Goal: Information Seeking & Learning: Learn about a topic

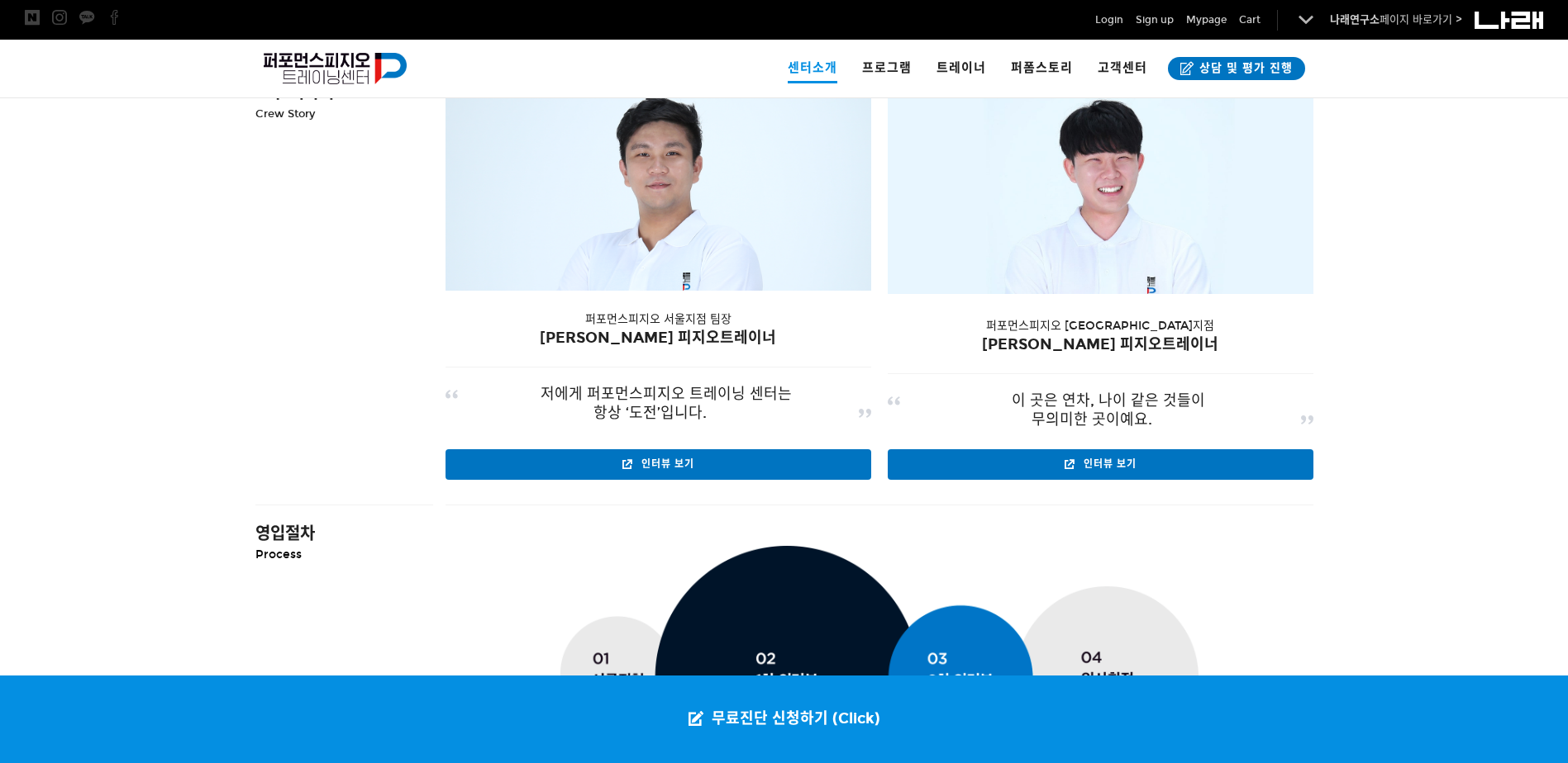
scroll to position [1652, 0]
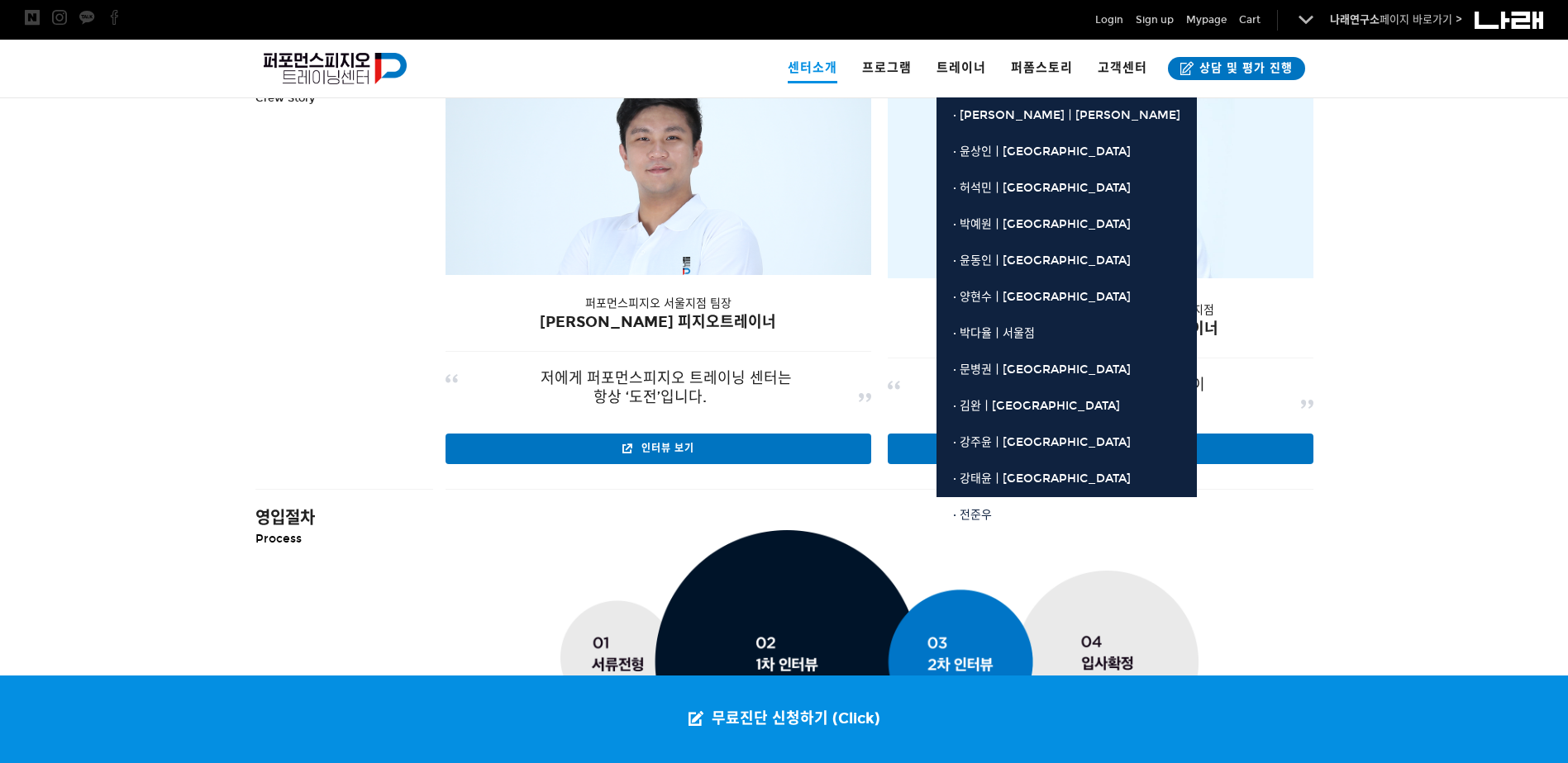
click at [1028, 512] on link "· 전준우" at bounding box center [1067, 516] width 260 height 36
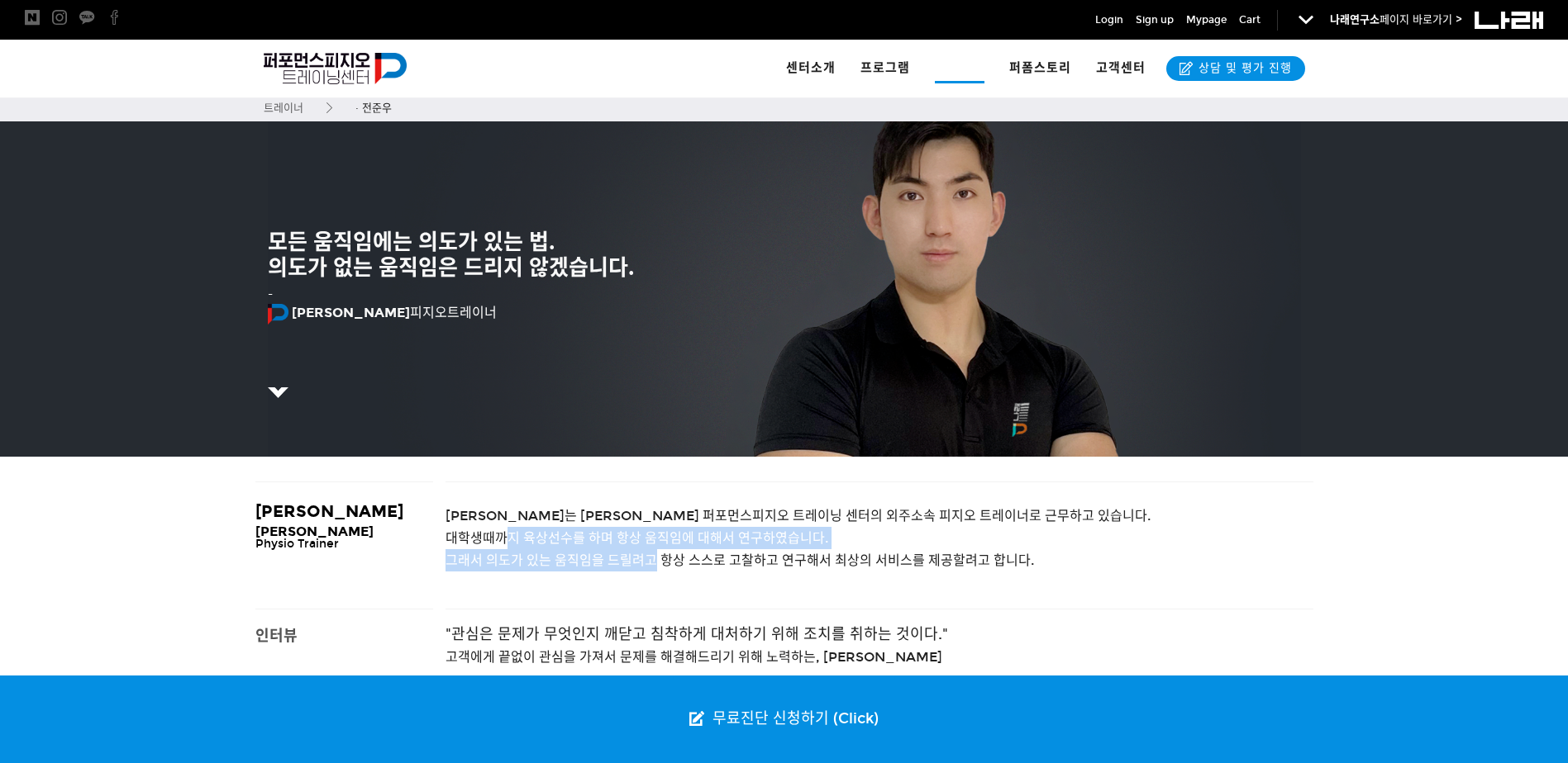
drag, startPoint x: 499, startPoint y: 529, endPoint x: 667, endPoint y: 554, distance: 169.8
click at [667, 554] on p "전준우 피지오 트레이너는 현재 퍼포먼스피지오 트레이닝 센터의 외주소속 피지오 트레이너로 근무하고 있습니다. 대학생때까지 육상선수를 하며 항상 …" at bounding box center [879, 538] width 868 height 68
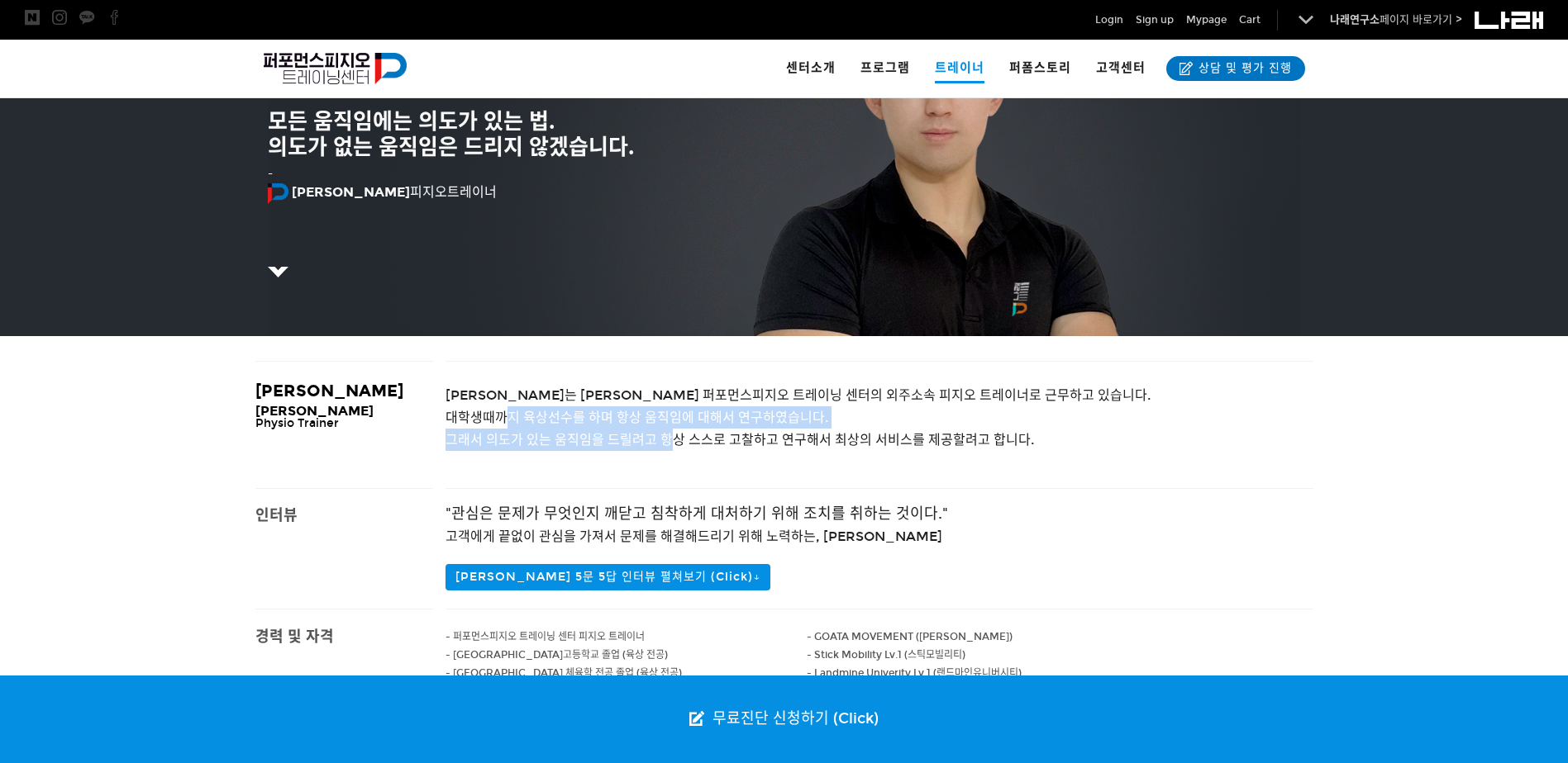
scroll to position [165, 0]
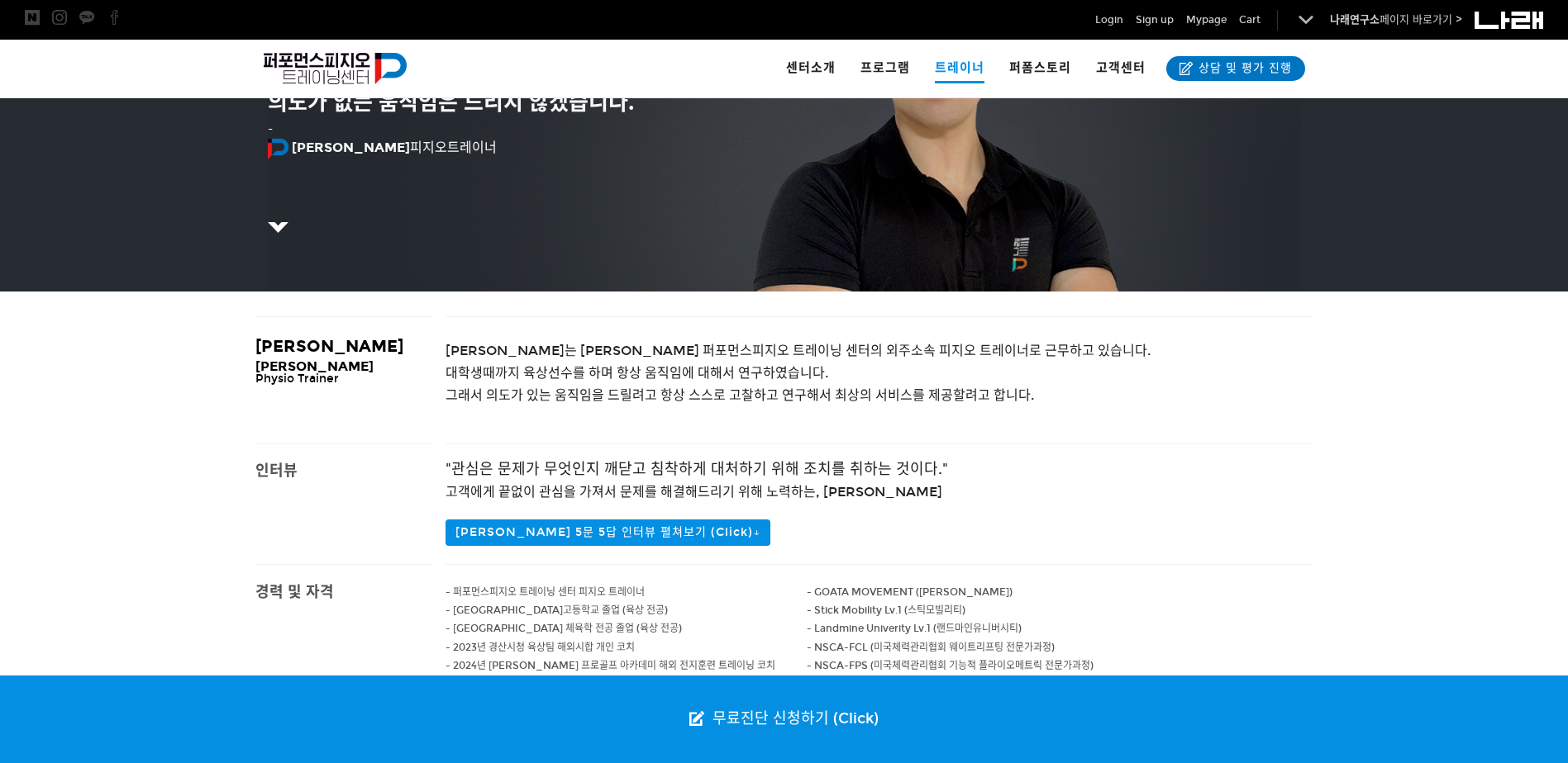
click at [572, 485] on span "고객에게 끝없이 관심을 가져서 문제를 해결해드리기 위해 노력하는, 전준우 트레이너" at bounding box center [694, 492] width 497 height 15
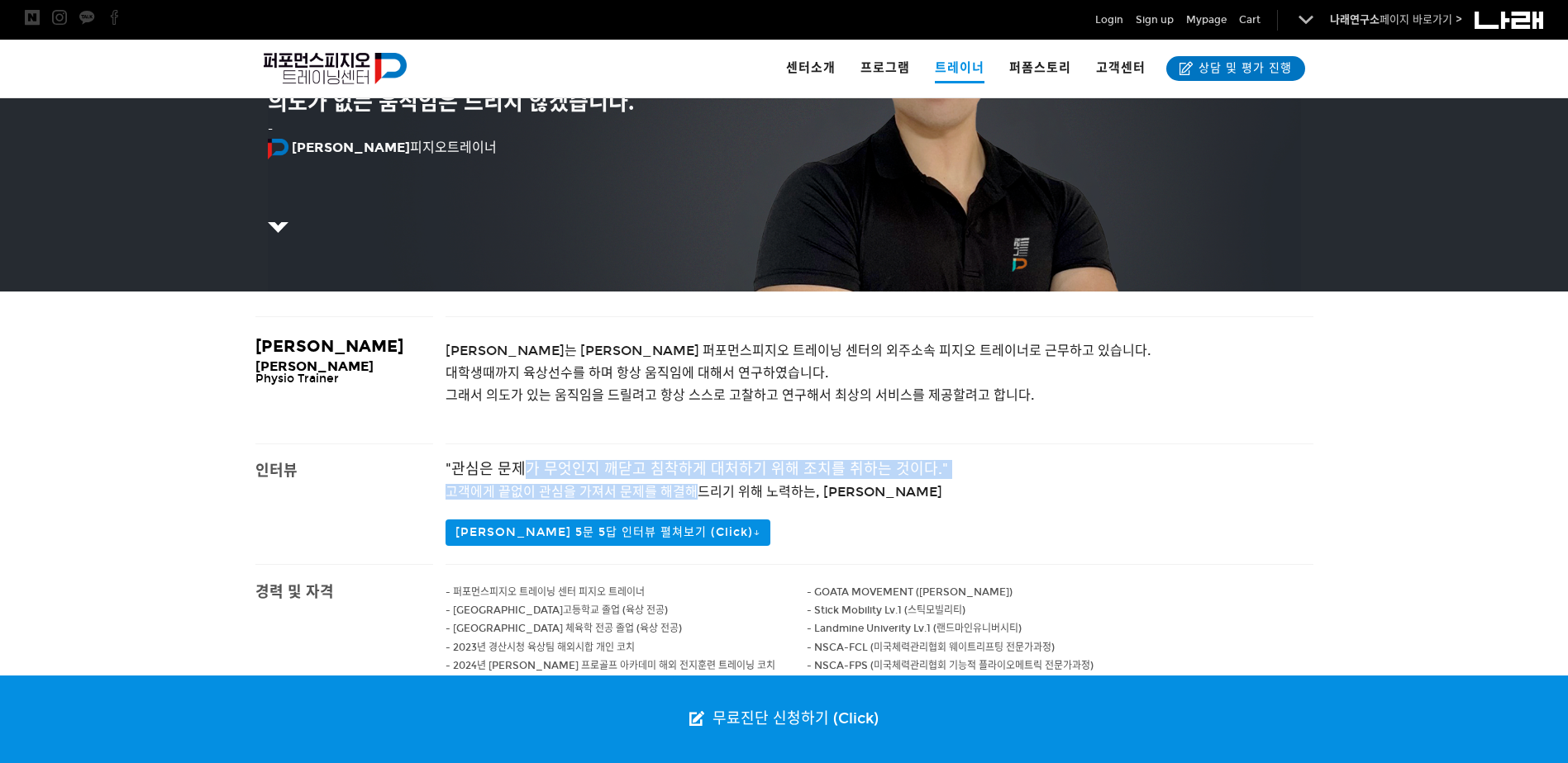
drag, startPoint x: 520, startPoint y: 478, endPoint x: 710, endPoint y: 496, distance: 190.9
click at [710, 496] on div ""관심은 문제가 무엇인지 깨닫고 침착하게 대처하기 위해 조치를 취하는 것이다." 고객에게 끝없이 관심을 가져서 문제를 해결해드리기 위해 노력하…" at bounding box center [879, 504] width 868 height 120
click at [713, 496] on span "고객에게 끝없이 관심을 가져서 문제를 해결해드리기 위해 노력하는, 전준우 트레이너" at bounding box center [694, 492] width 497 height 15
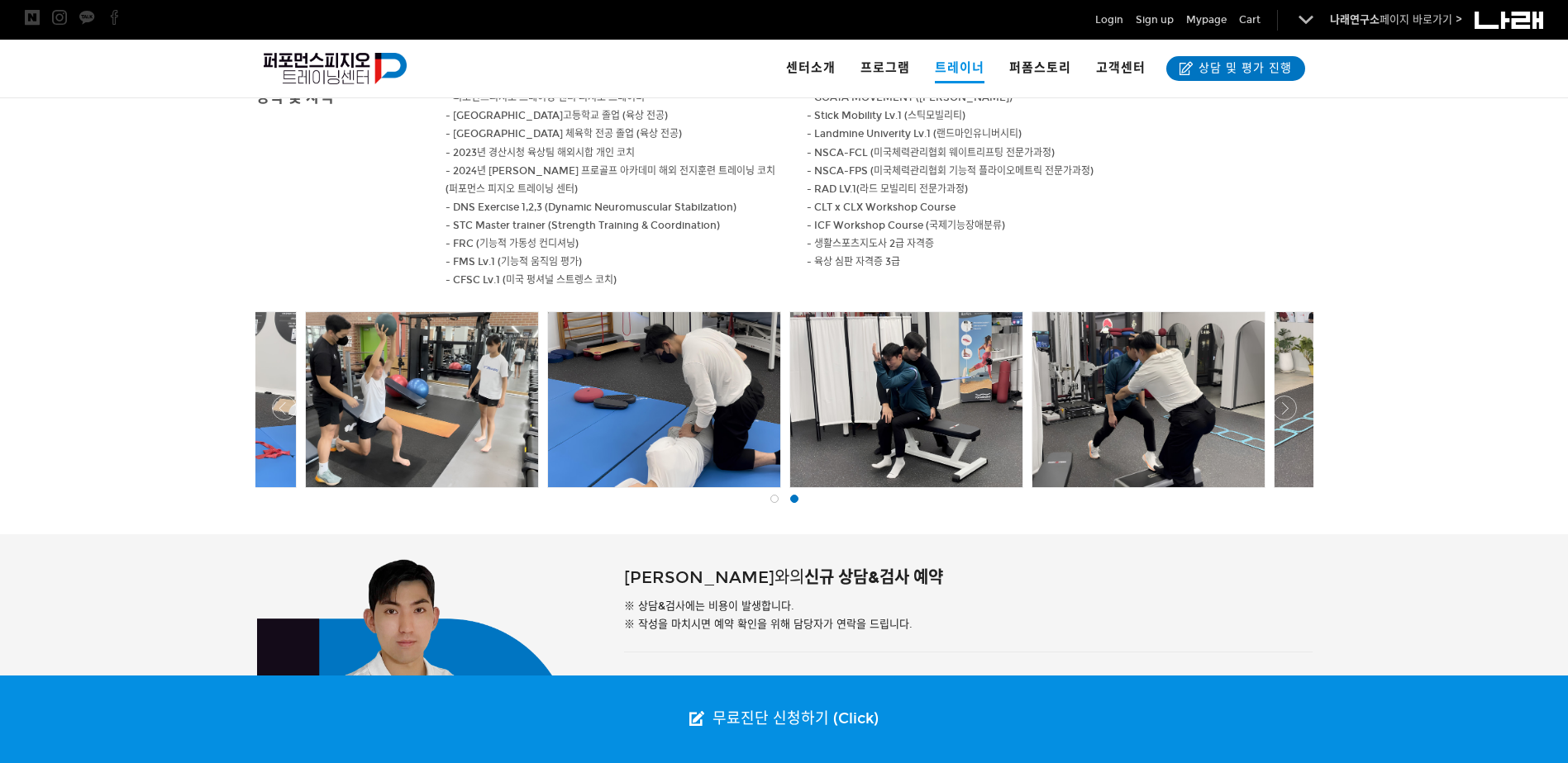
scroll to position [496, 0]
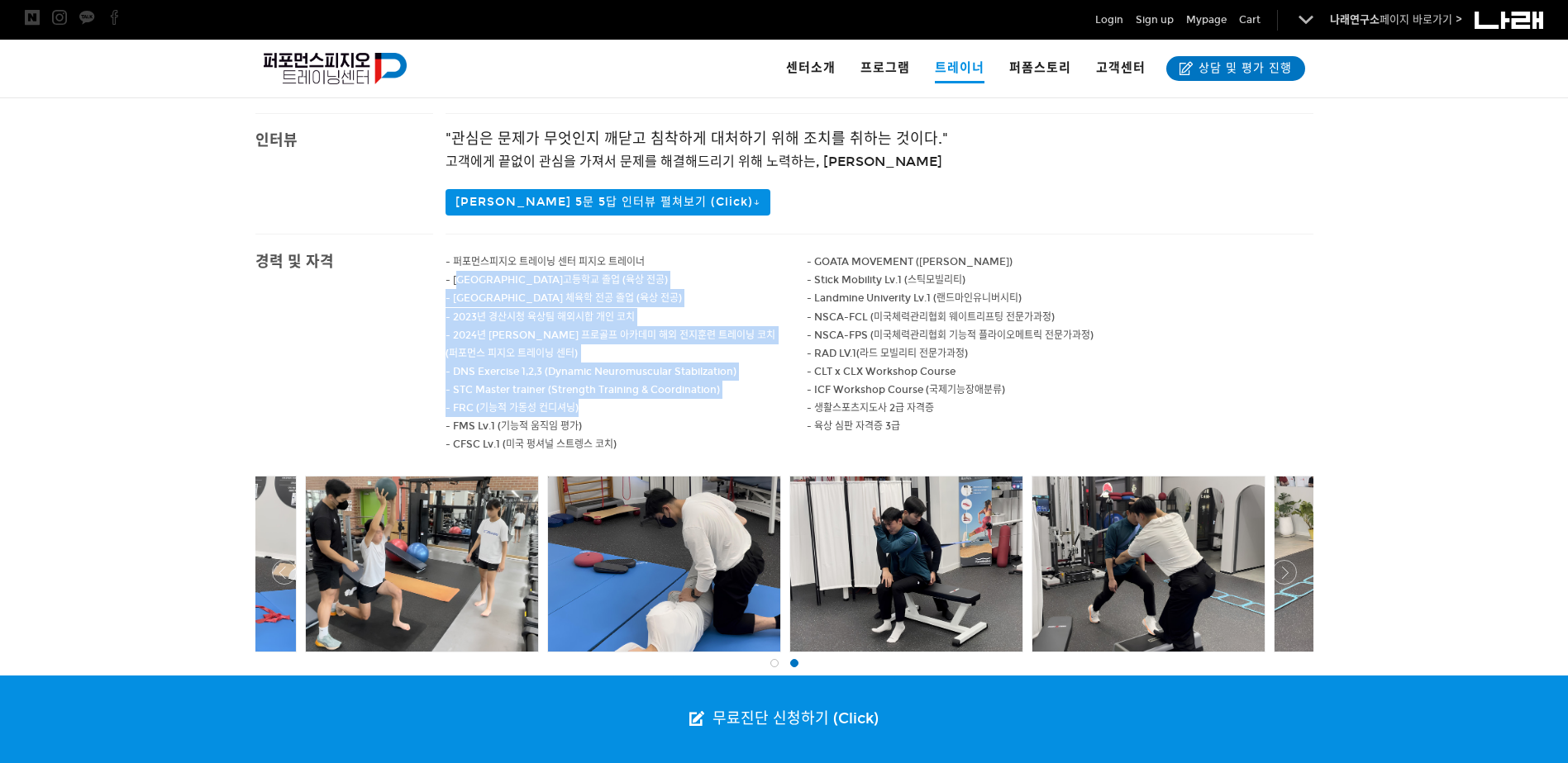
drag, startPoint x: 458, startPoint y: 273, endPoint x: 655, endPoint y: 419, distance: 245.2
click at [655, 419] on div "- 퍼포먼스피지오 트레이닝 센터 피지오 트레이너 - 경북체육고등학교 졸업 (육상 전공) - 영남대학교 체육학 전공 졸업 (육상 전공) - 20…" at bounding box center [626, 353] width 362 height 237
click at [655, 420] on p "- FMS Lv.1 (기능적 움직임 평가)" at bounding box center [626, 426] width 362 height 18
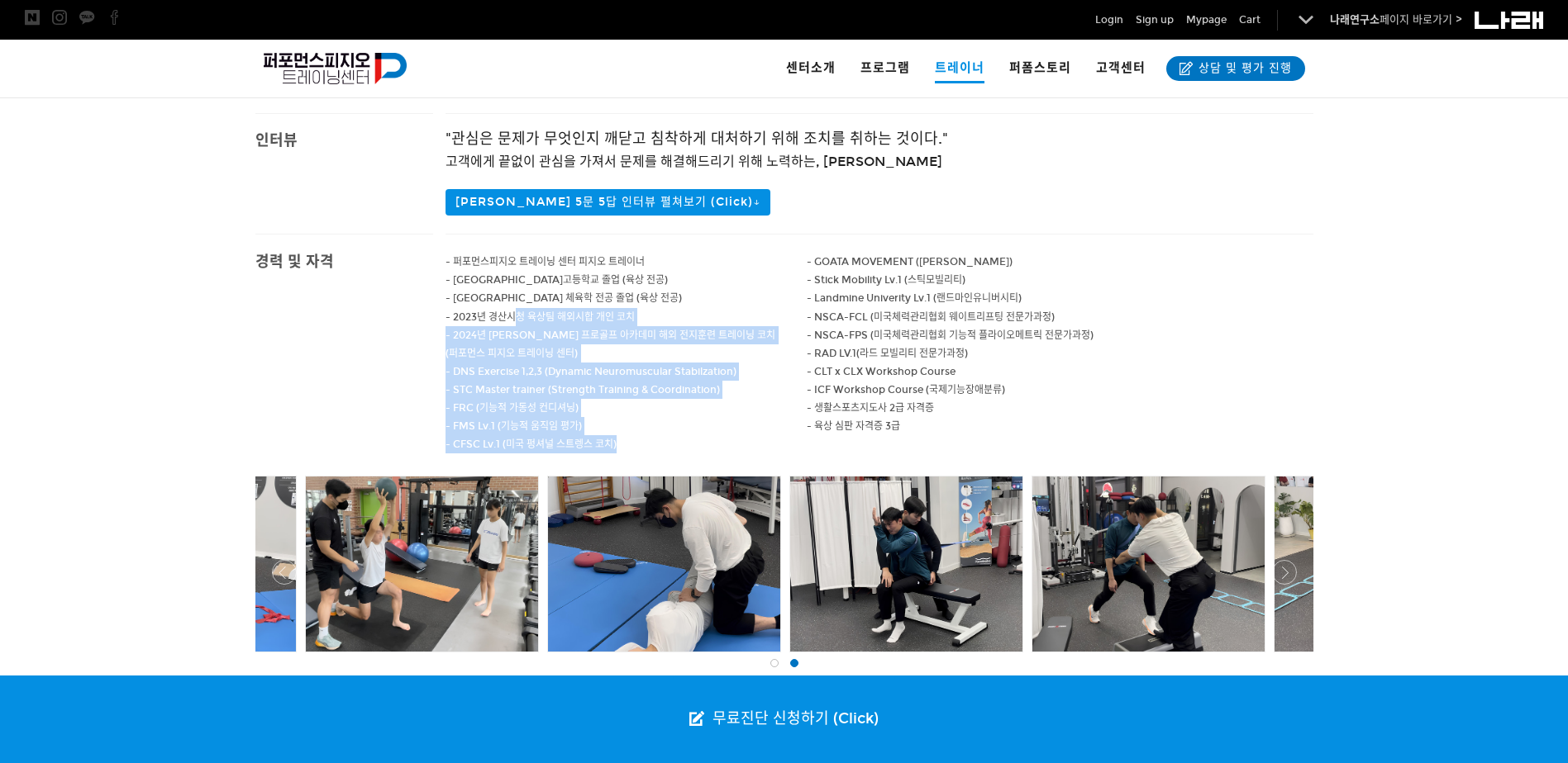
drag, startPoint x: 618, startPoint y: 441, endPoint x: 518, endPoint y: 307, distance: 167.2
click at [518, 307] on div "- 퍼포먼스피지오 트레이닝 센터 피지오 트레이너 - 경북체육고등학교 졸업 (육상 전공) - 영남대학교 체육학 전공 졸업 (육상 전공) - 20…" at bounding box center [626, 353] width 362 height 237
drag, startPoint x: 518, startPoint y: 307, endPoint x: 567, endPoint y: 334, distance: 55.9
click at [567, 334] on span "- 2024년 김도훈 프로골프 아카데미 해외 전지훈련 트레이닝 코치" at bounding box center [610, 336] width 330 height 12
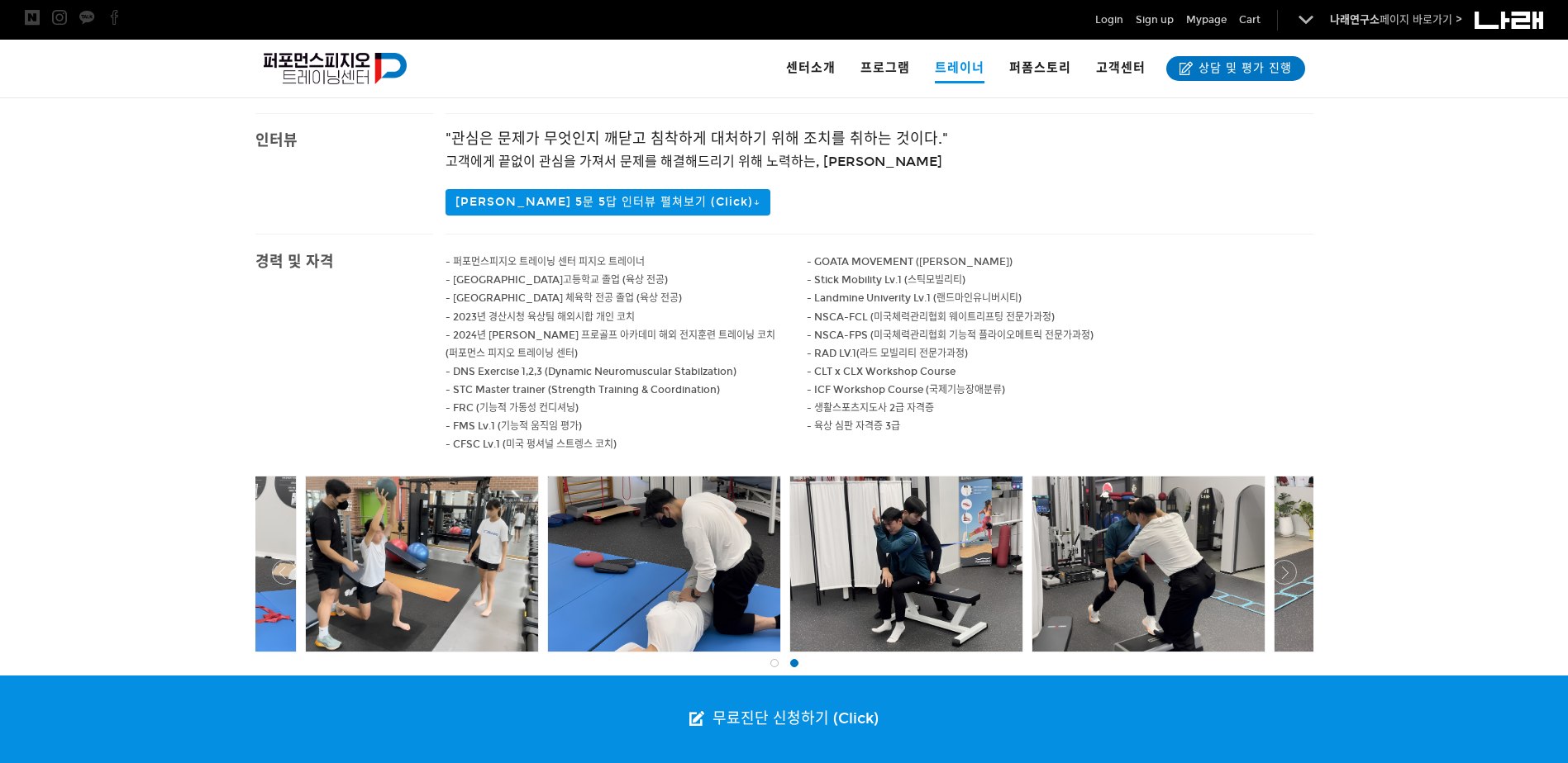
drag, startPoint x: 565, startPoint y: 276, endPoint x: 649, endPoint y: 357, distance: 116.7
click at [649, 357] on div "- 퍼포먼스피지오 트레이닝 센터 피지오 트레이너 - 경북체육고등학교 졸업 (육상 전공) - 영남대학교 체육학 전공 졸업 (육상 전공) - 20…" at bounding box center [626, 353] width 362 height 237
click at [652, 360] on p "- 2024년 김도훈 프로골프 아카데미 해외 전지훈련 트레이닝 코치 (퍼포먼스 피지오 트레이닝 센터) - DNS Exercise 1,2,3 (…" at bounding box center [626, 354] width 362 height 55
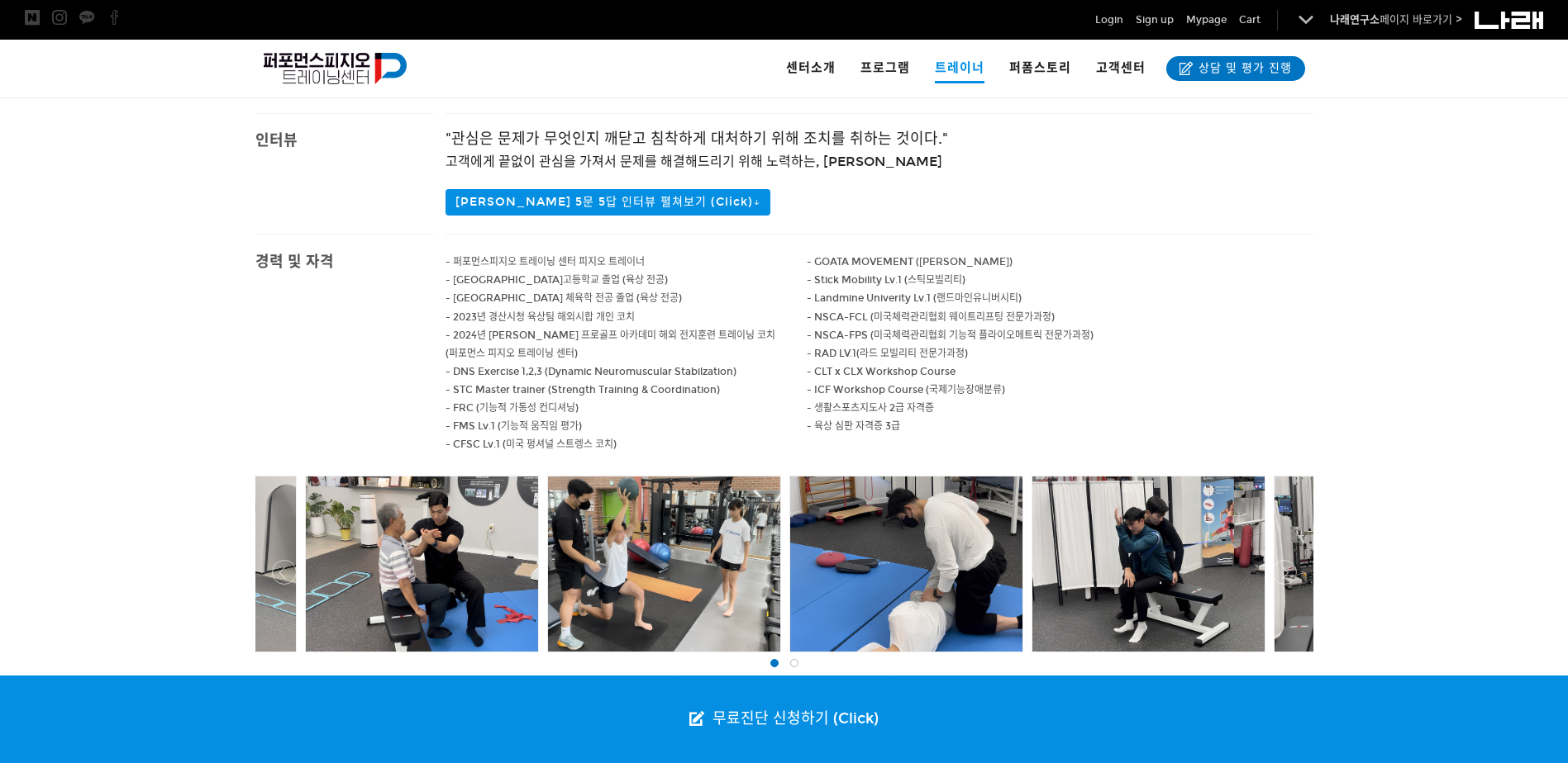
drag, startPoint x: 583, startPoint y: 339, endPoint x: 500, endPoint y: 277, distance: 103.6
click at [500, 277] on div "- 퍼포먼스피지오 트레이닝 센터 피지오 트레이너 - 경북체육고등학교 졸업 (육상 전공) - 영남대학교 체육학 전공 졸업 (육상 전공) - 20…" at bounding box center [626, 353] width 362 height 237
click at [493, 277] on span "- 경북체육고등학교 졸업 (육상 전공)" at bounding box center [557, 280] width 223 height 12
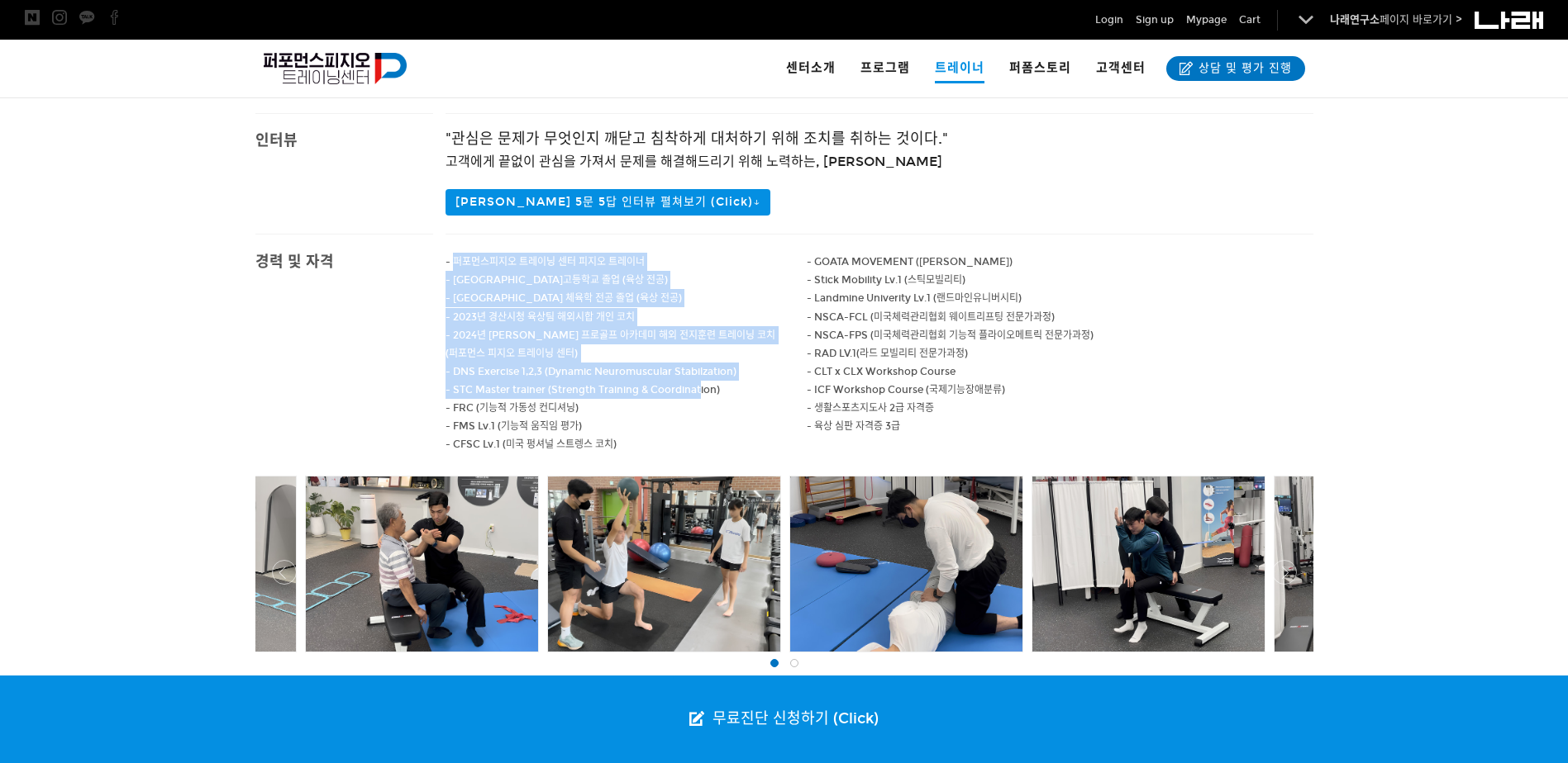
drag, startPoint x: 452, startPoint y: 268, endPoint x: 710, endPoint y: 389, distance: 285.0
click at [710, 389] on div "- 퍼포먼스피지오 트레이닝 센터 피지오 트레이너 - 경북체육고등학교 졸업 (육상 전공) - 영남대학교 체육학 전공 졸업 (육상 전공) - 20…" at bounding box center [626, 353] width 362 height 237
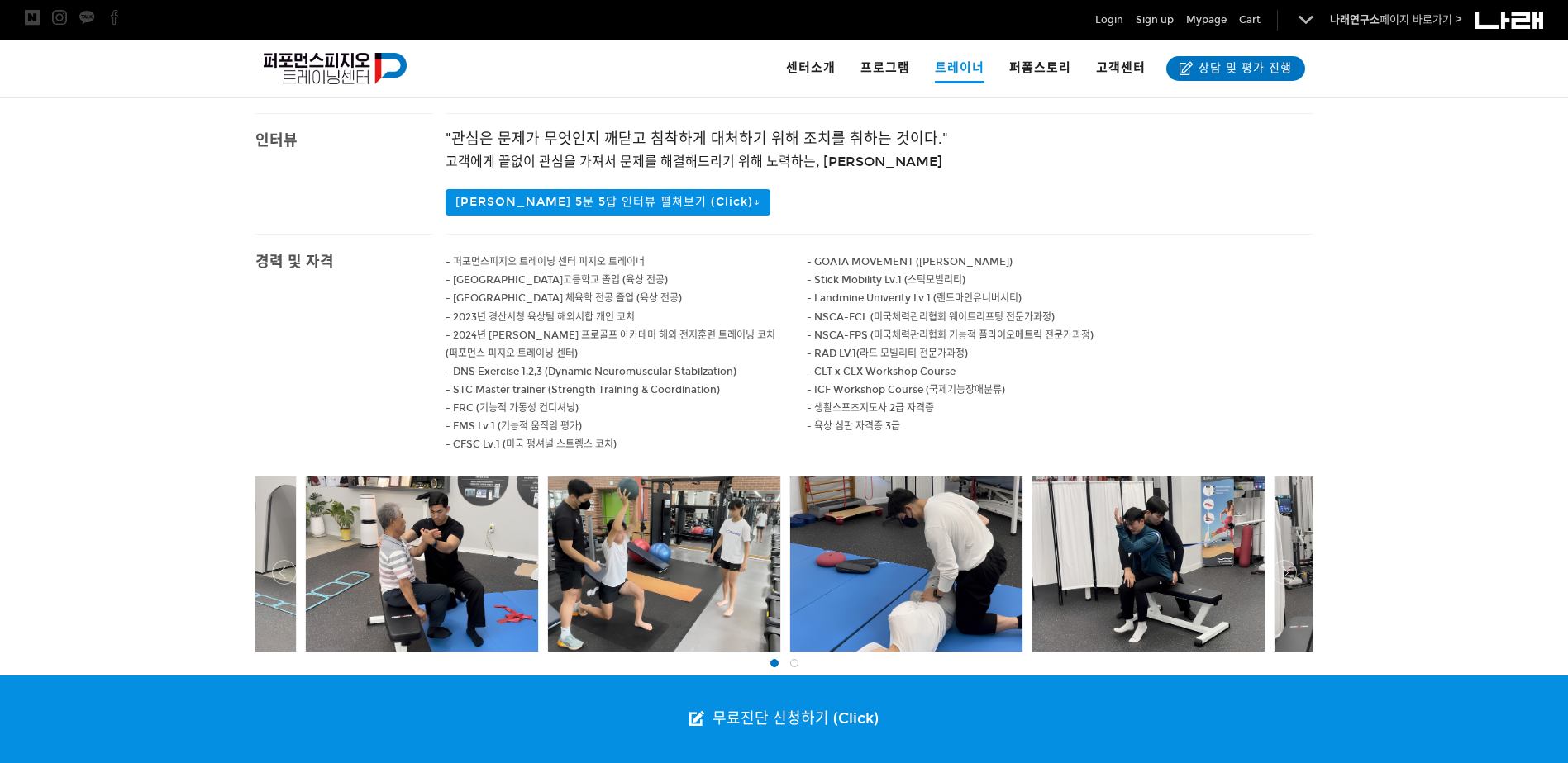
click at [714, 390] on span "- STC Master trainer (Strength Training & Coordination)" at bounding box center [583, 390] width 274 height 12
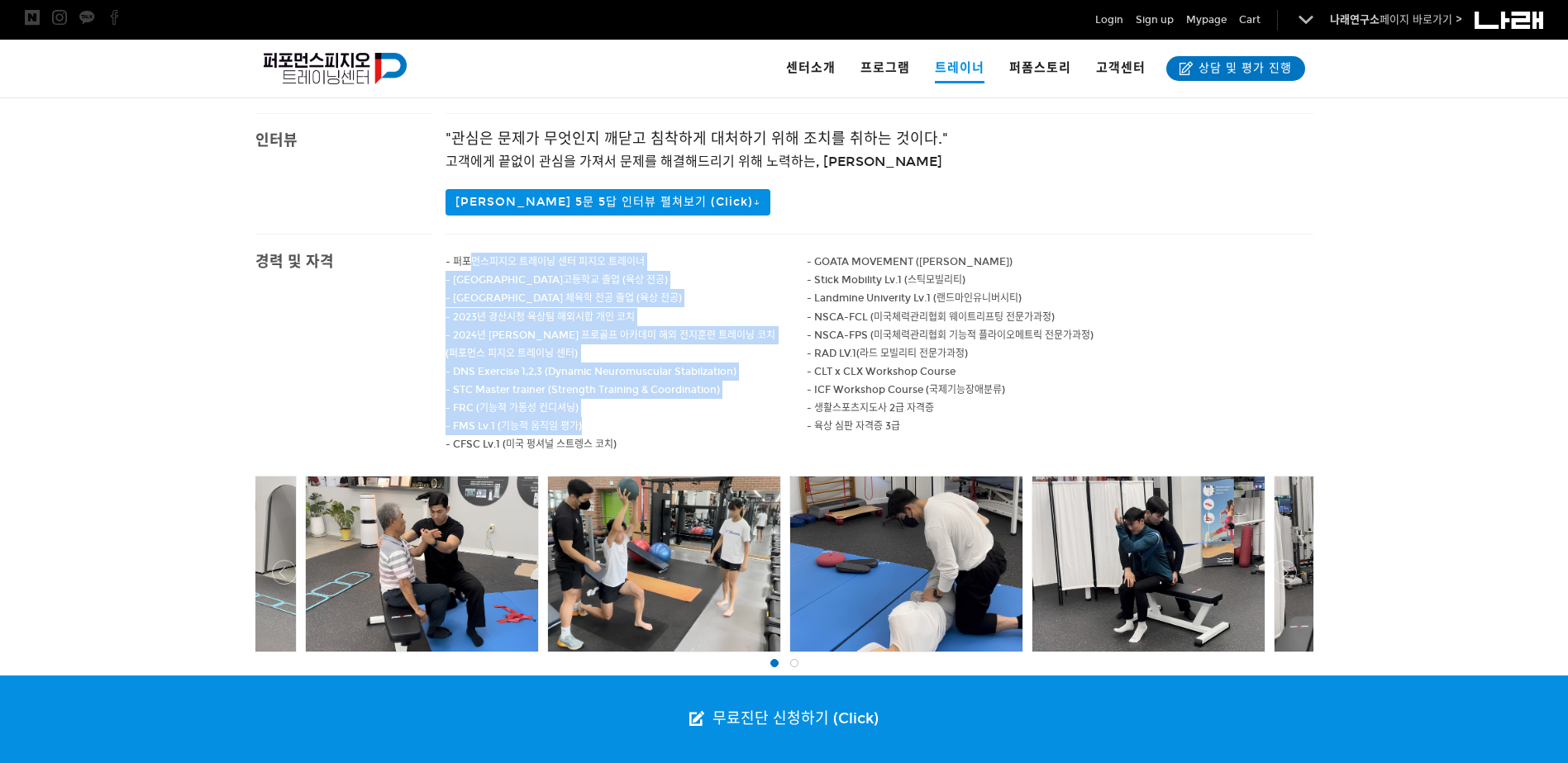
drag, startPoint x: 734, startPoint y: 420, endPoint x: 470, endPoint y: 256, distance: 310.8
click at [470, 256] on div "- 퍼포먼스피지오 트레이닝 센터 피지오 트레이너 - 경북체육고등학교 졸업 (육상 전공) - 영남대학교 체육학 전공 졸업 (육상 전공) - 20…" at bounding box center [626, 353] width 362 height 237
drag, startPoint x: 470, startPoint y: 256, endPoint x: 612, endPoint y: 298, distance: 148.1
click at [612, 298] on span "- 영남대학교 체육학 전공 졸업 (육상 전공)" at bounding box center [564, 299] width 236 height 12
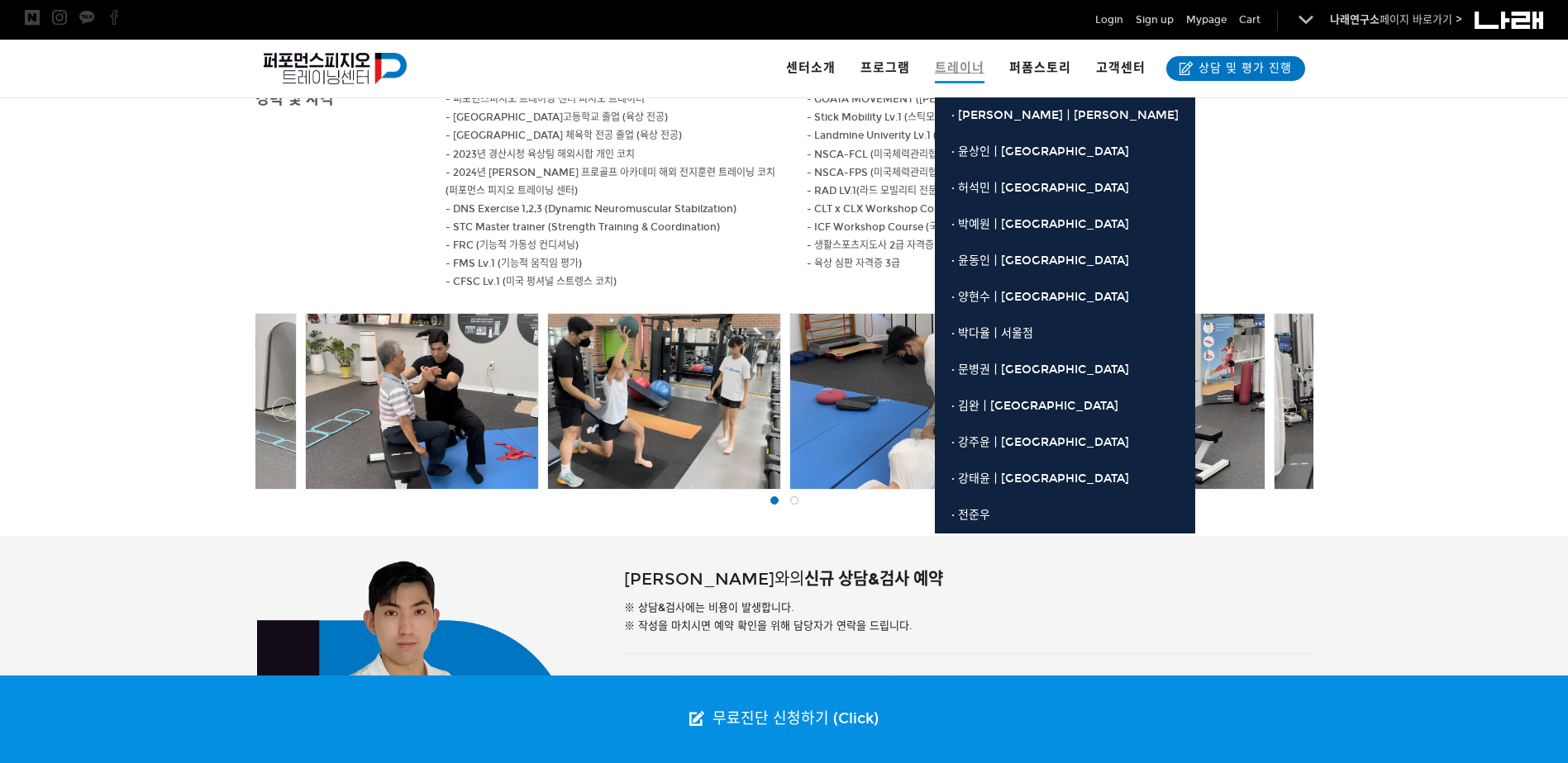
scroll to position [661, 0]
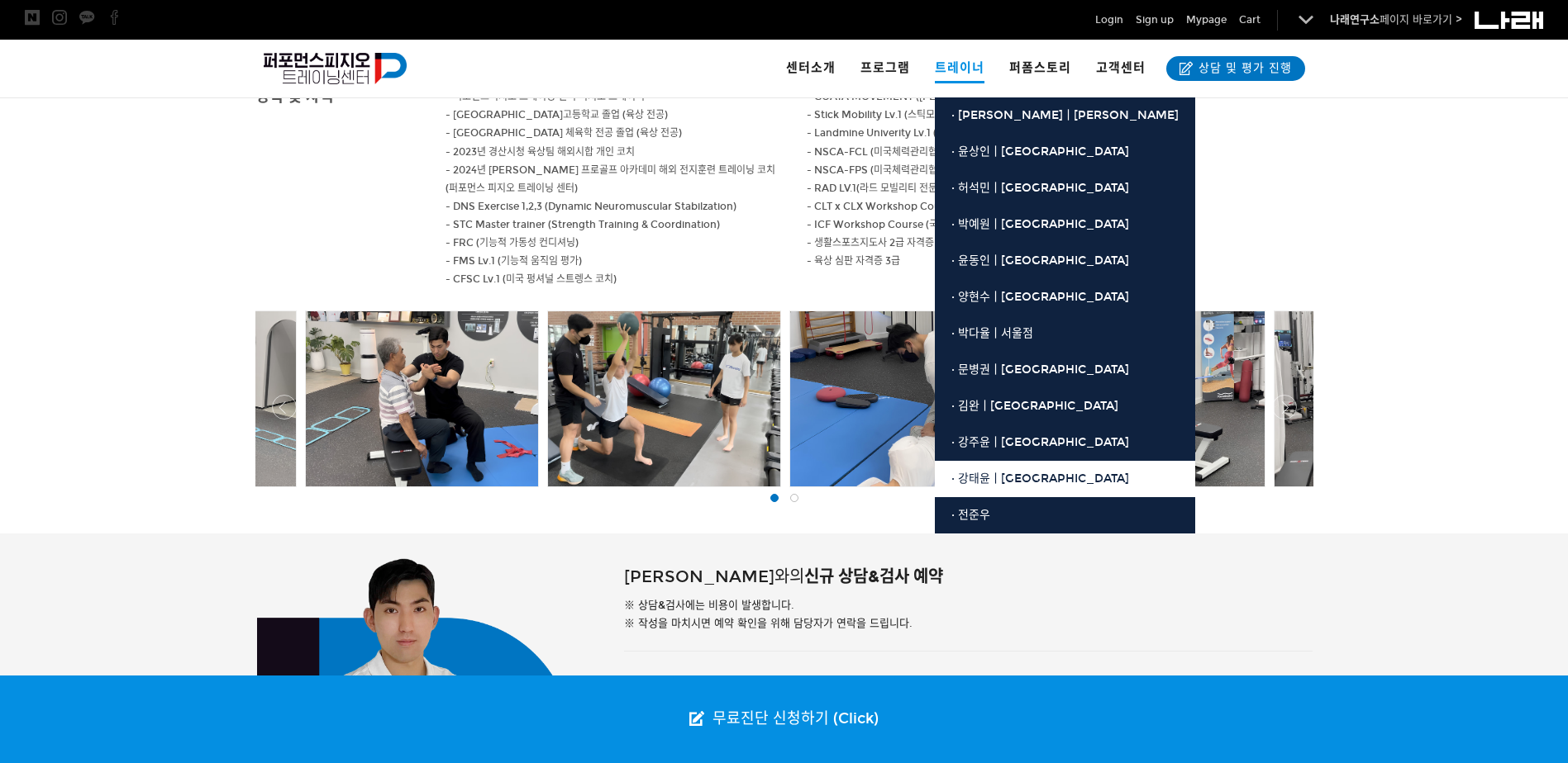
click at [1021, 479] on span "· 강태윤ㅣ[GEOGRAPHIC_DATA]" at bounding box center [1039, 479] width 177 height 14
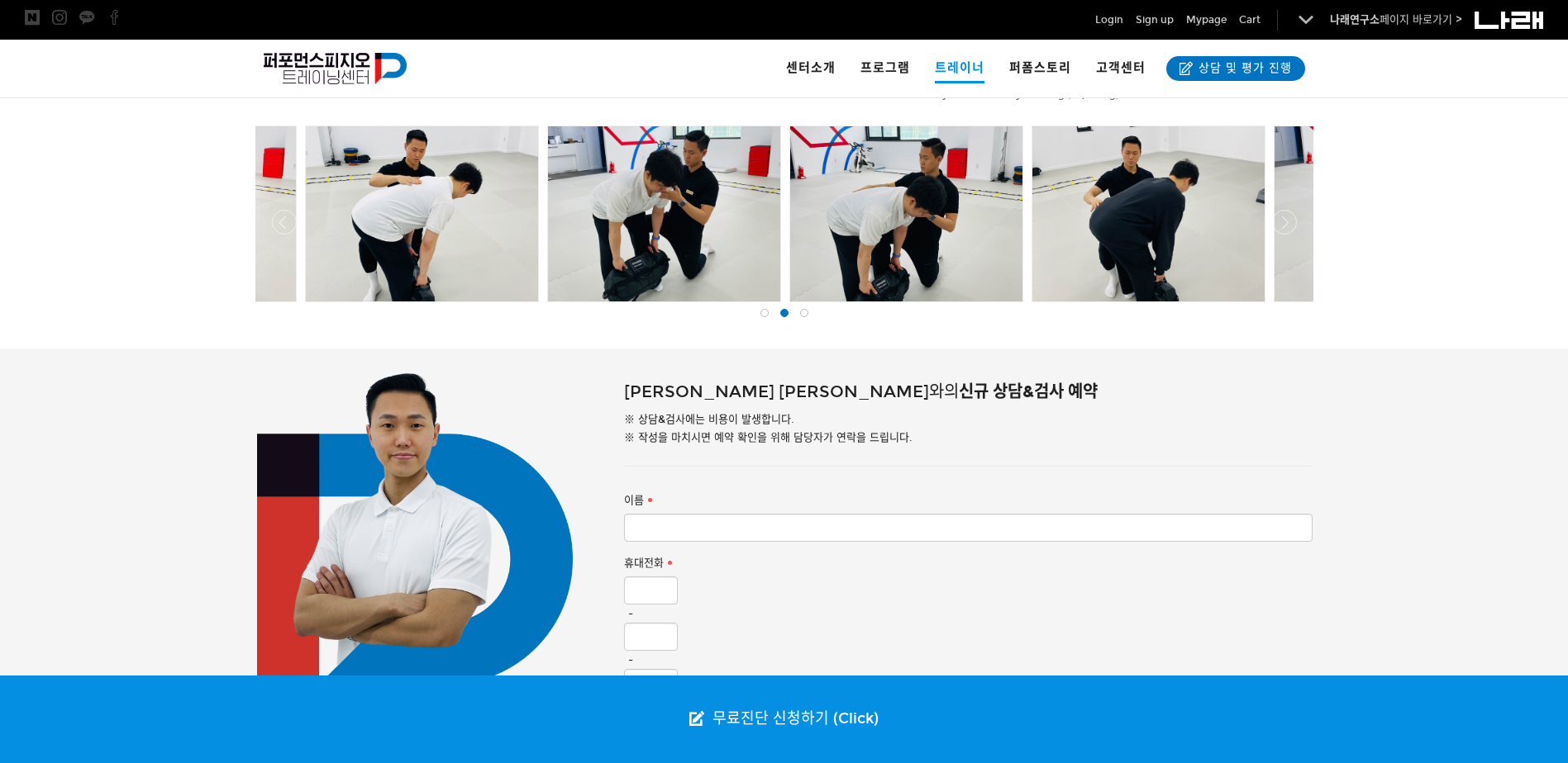
scroll to position [743, 0]
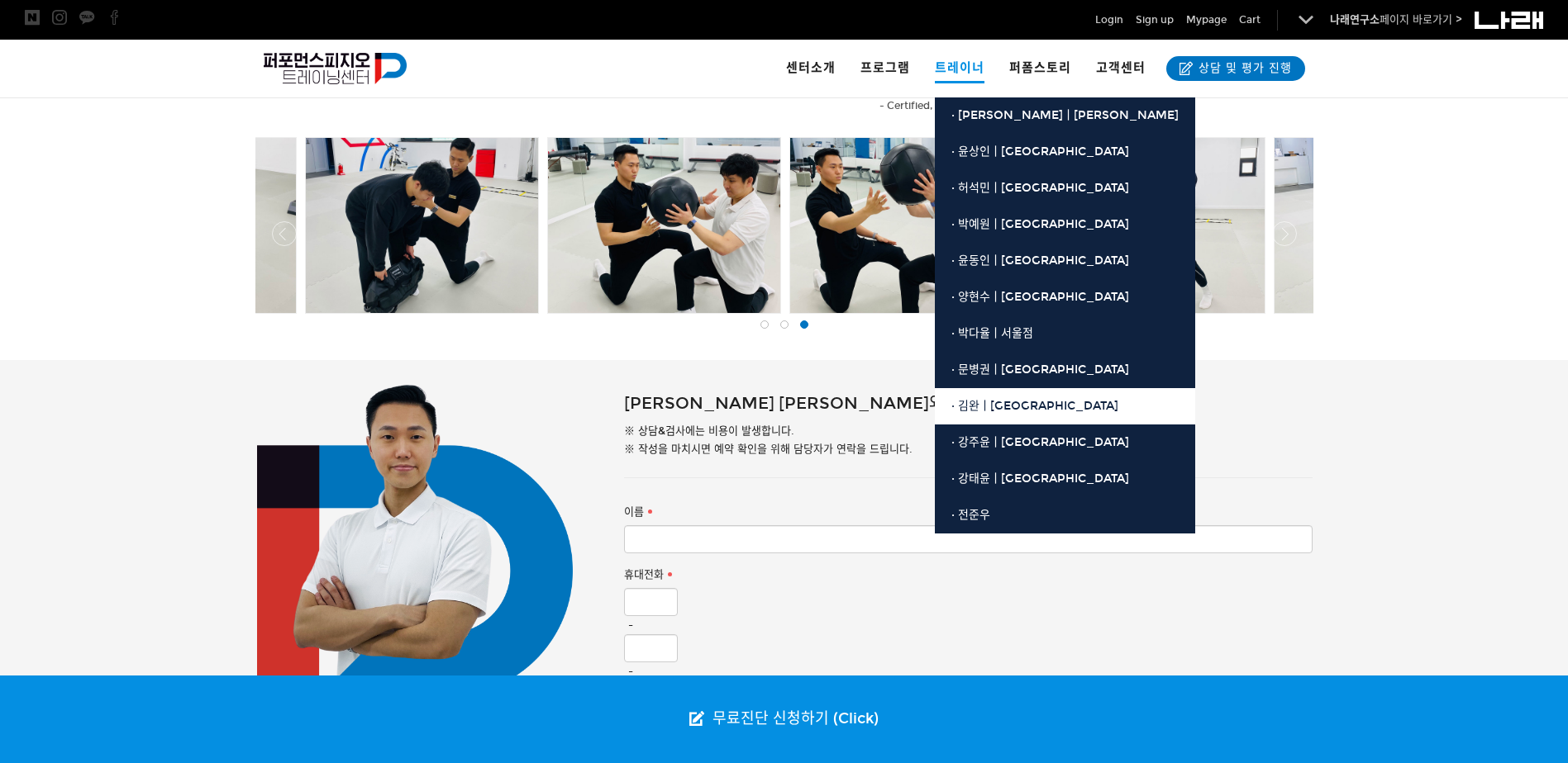
click at [1025, 402] on span "· 김완ㅣ[GEOGRAPHIC_DATA]" at bounding box center [1034, 406] width 167 height 14
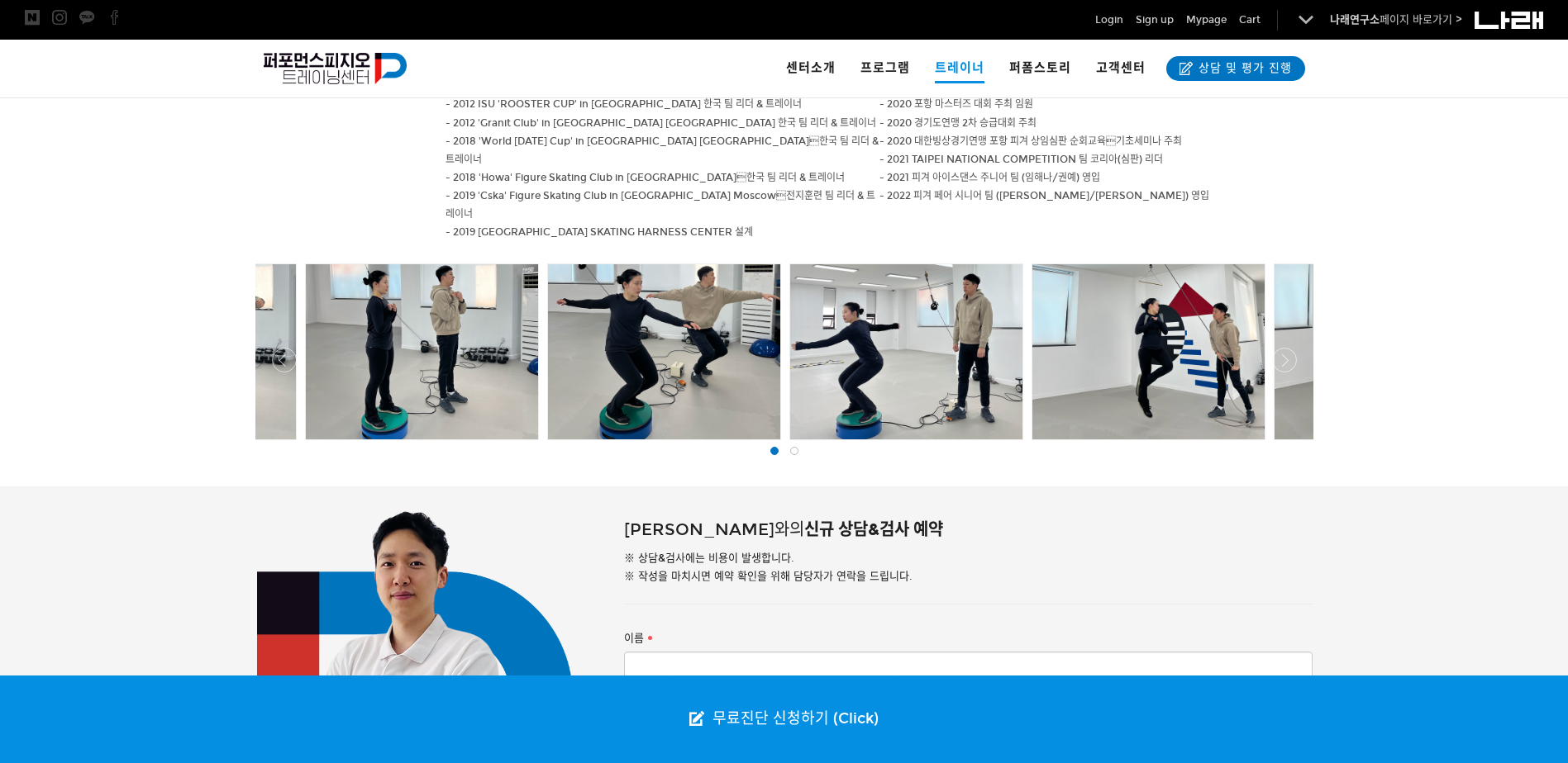
scroll to position [695, 0]
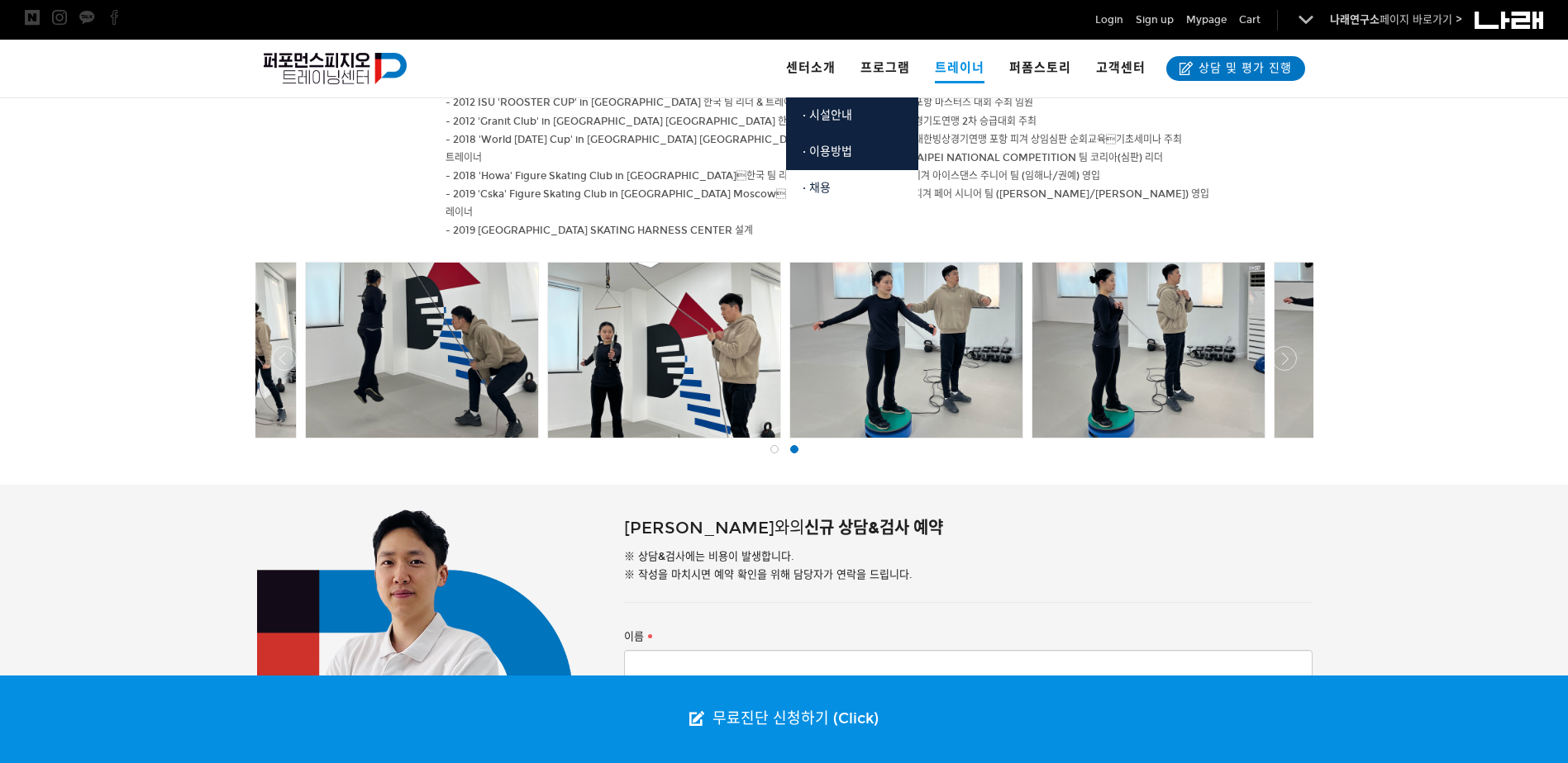
click at [854, 193] on link "· 채용" at bounding box center [852, 188] width 132 height 36
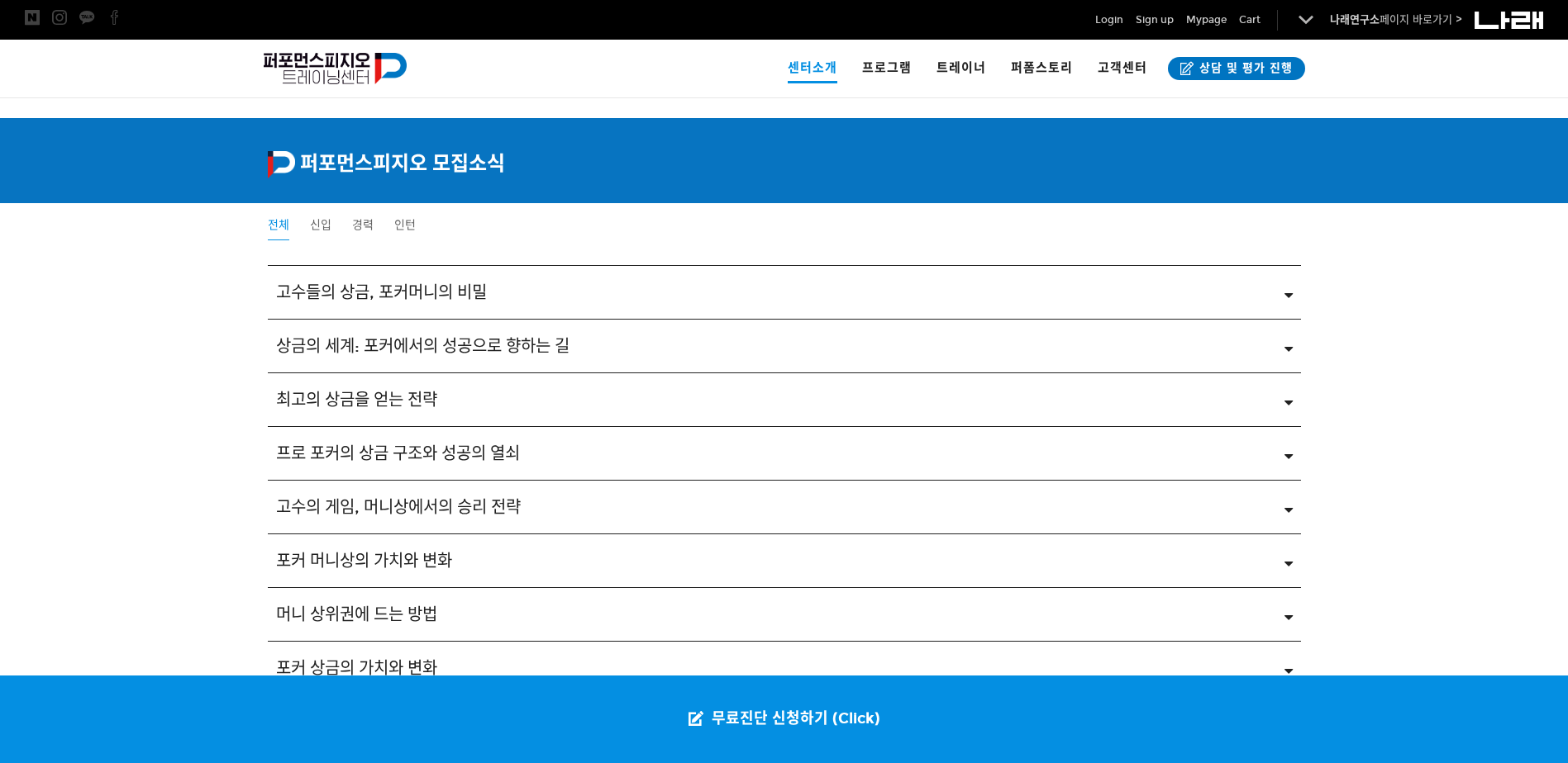
scroll to position [2561, 0]
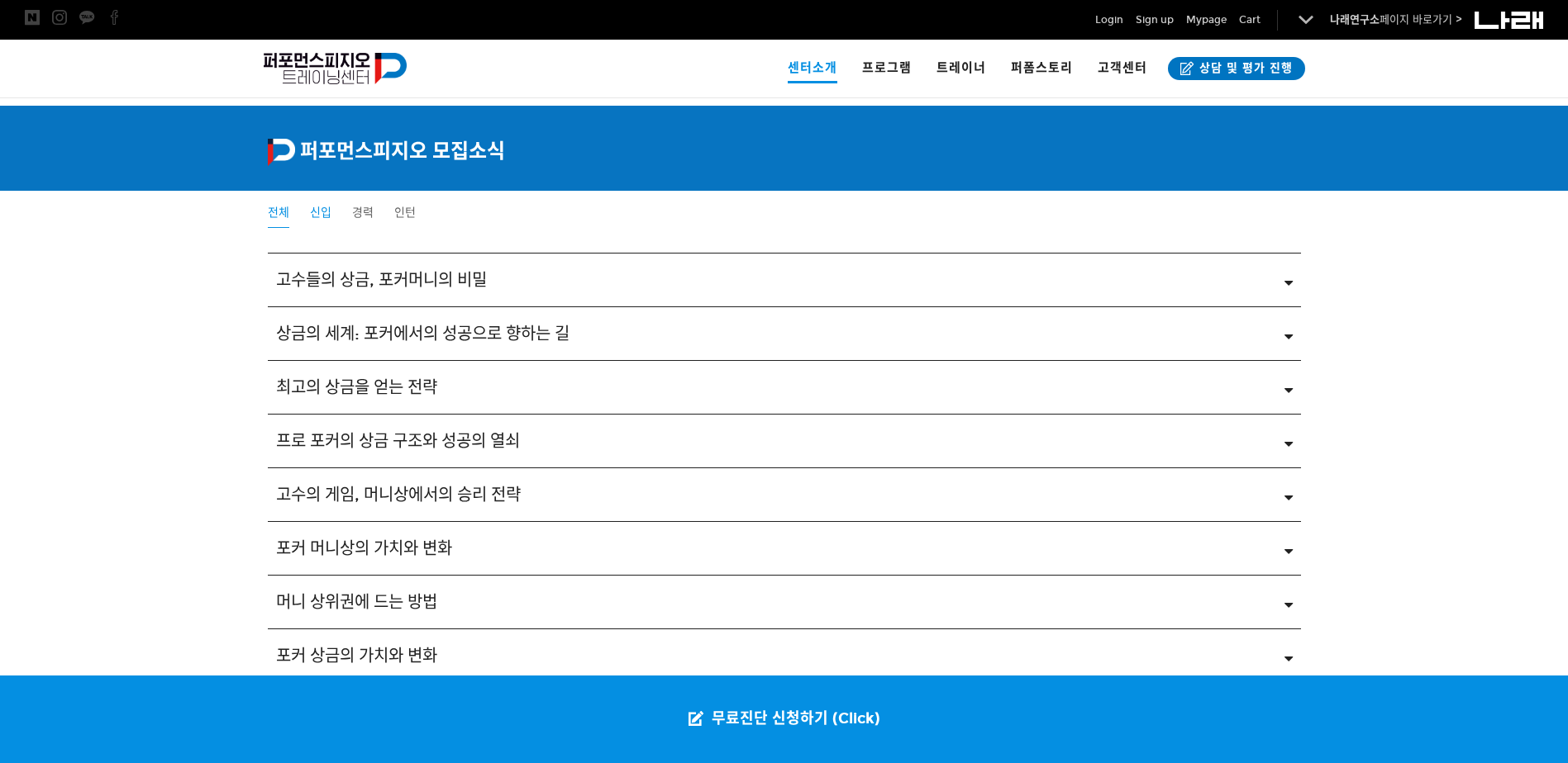
click at [318, 210] on span "신입" at bounding box center [320, 212] width 21 height 14
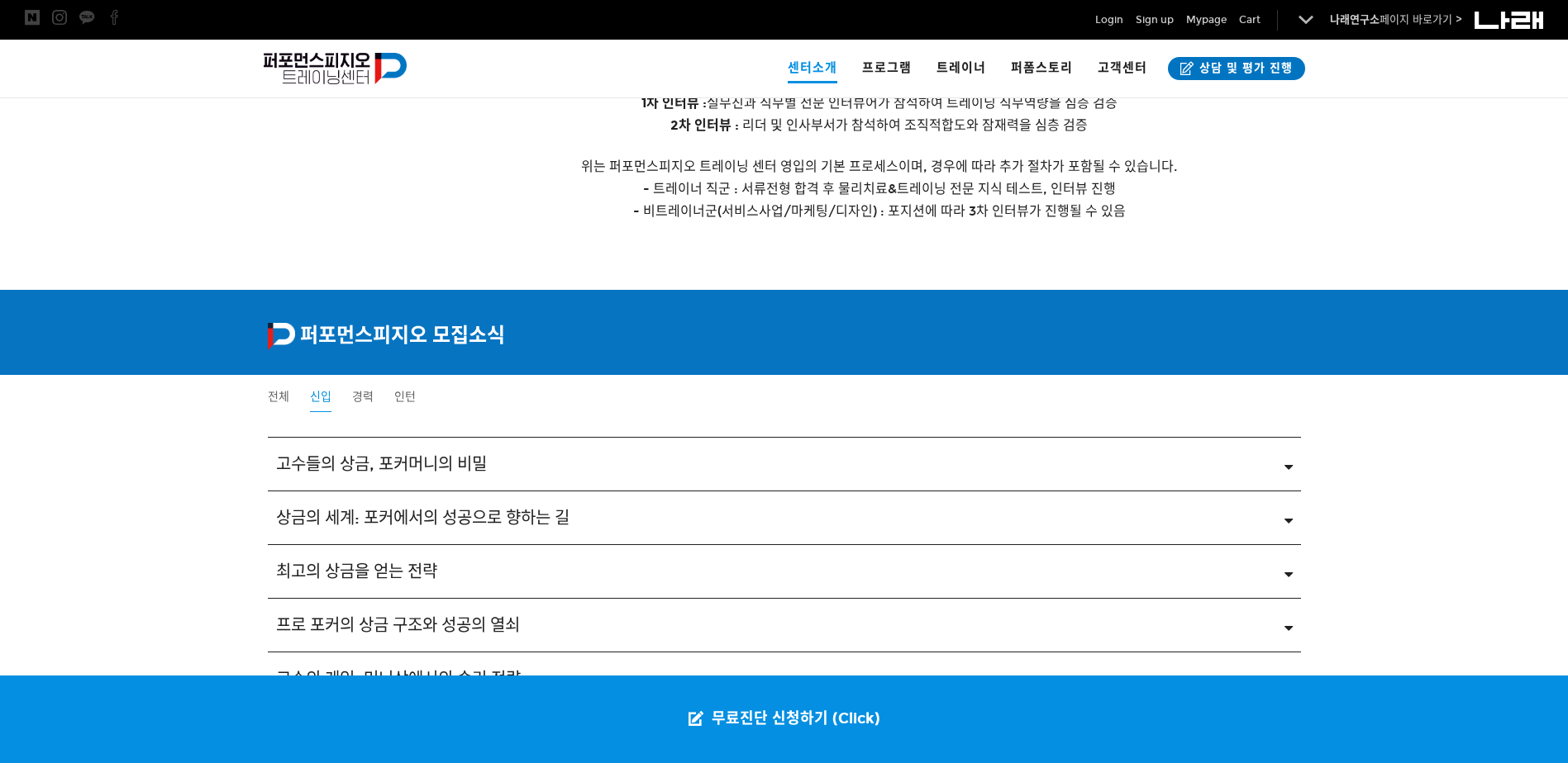
scroll to position [2376, 0]
click at [1274, 461] on link "고수들의 상금, 포커머니의 비밀" at bounding box center [784, 465] width 1017 height 20
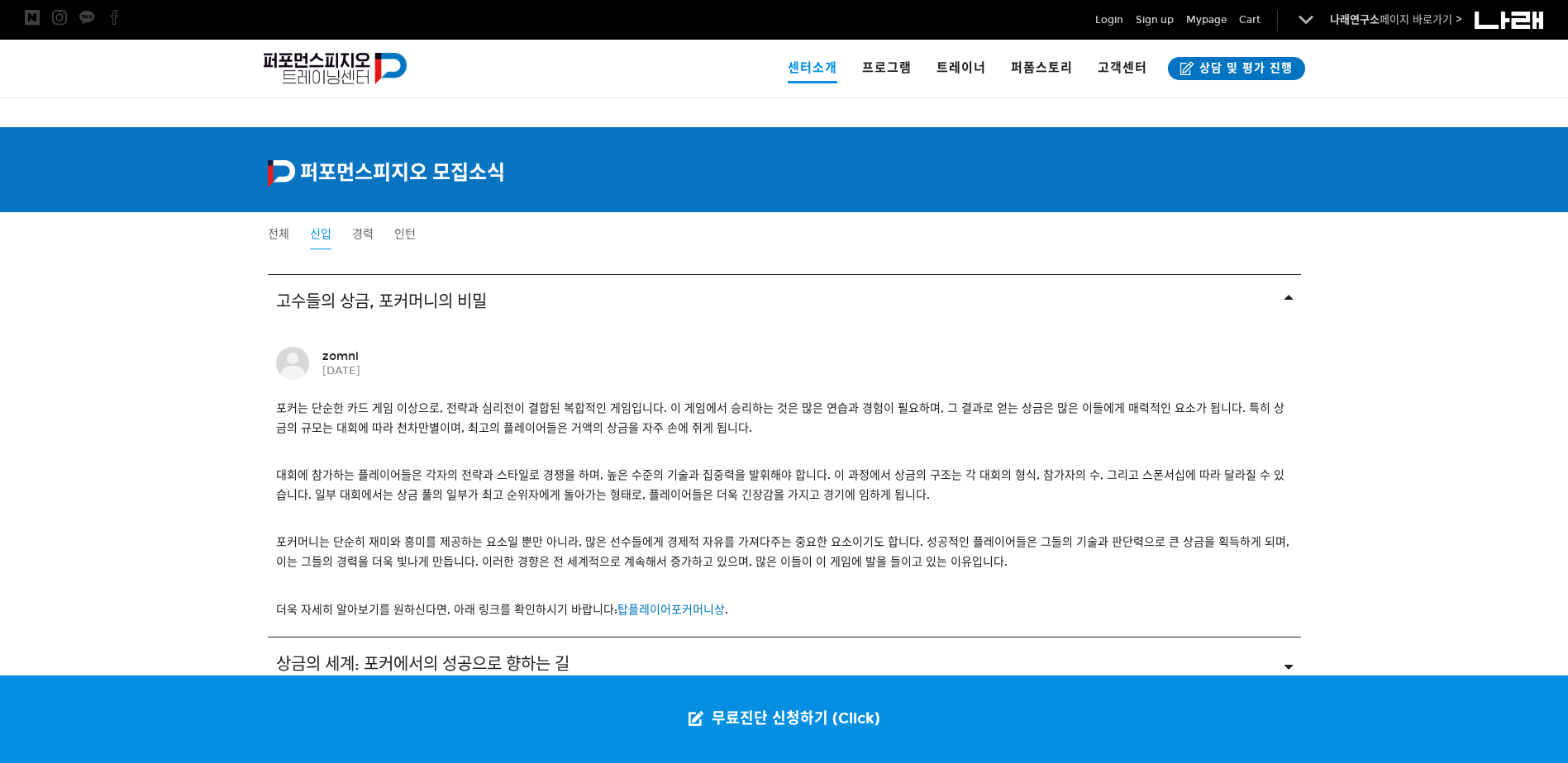
scroll to position [2542, 0]
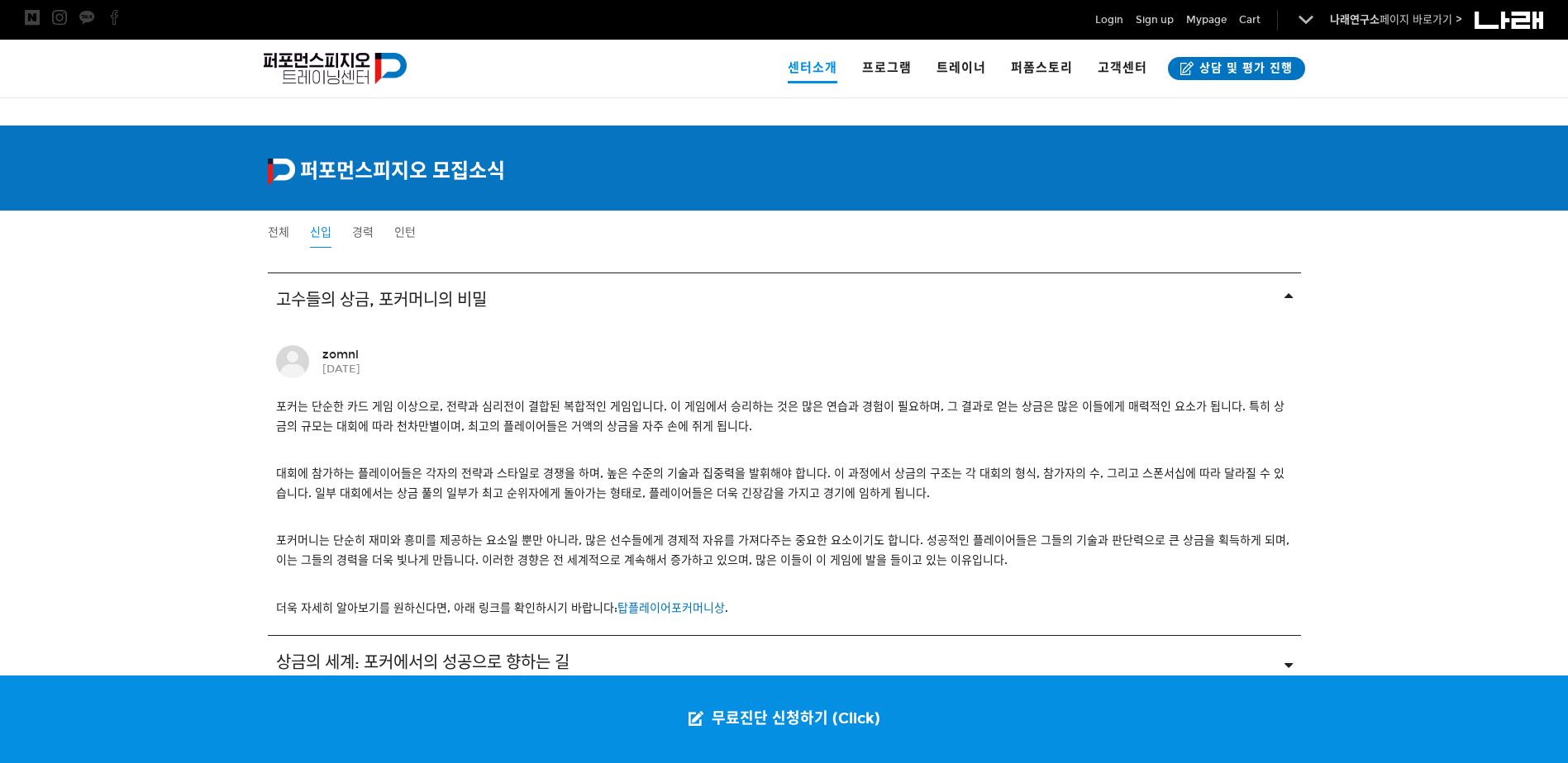
click at [1285, 295] on icon at bounding box center [1289, 300] width 9 height 15
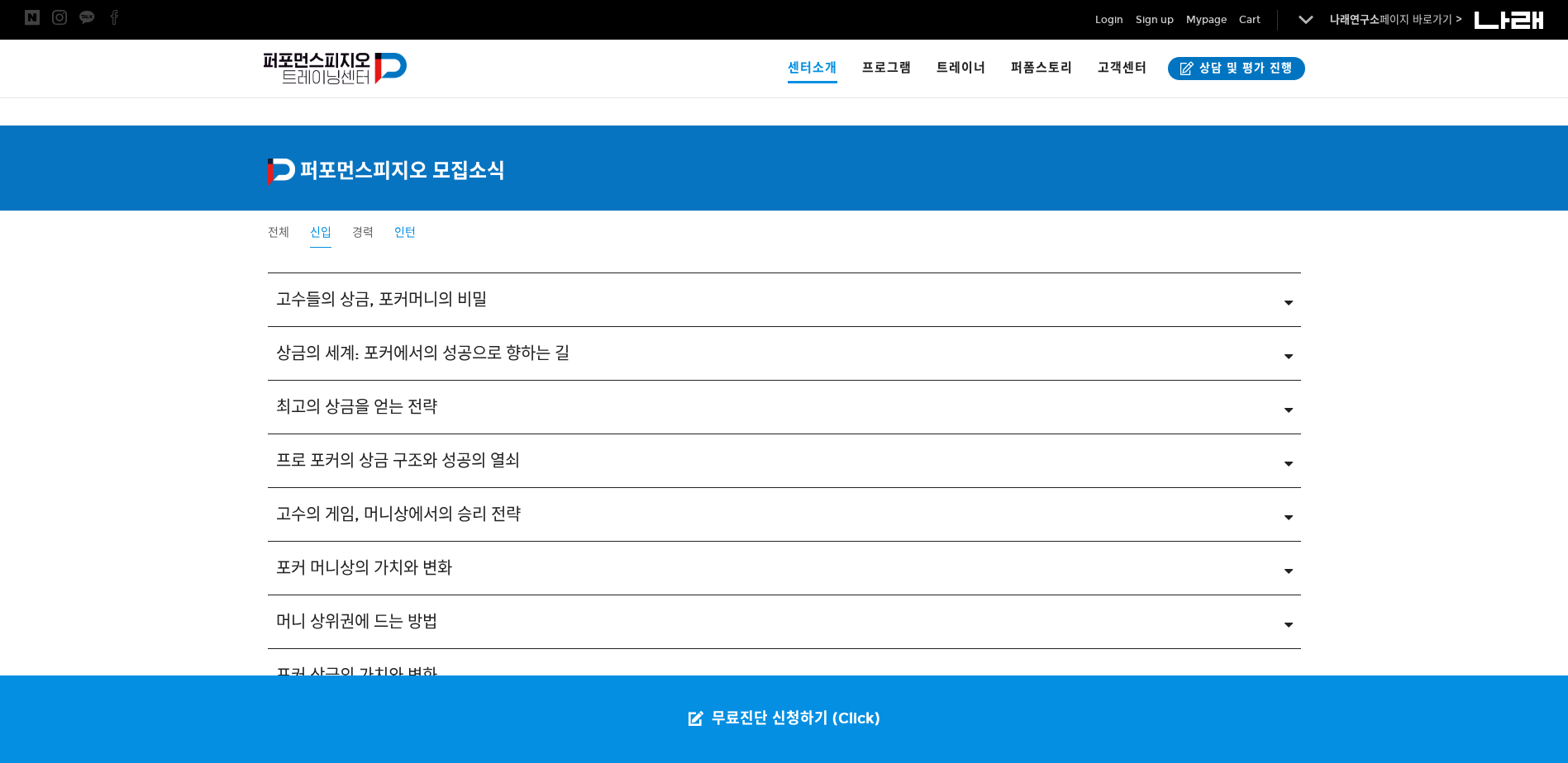
click at [394, 234] on span "인턴" at bounding box center [404, 232] width 21 height 14
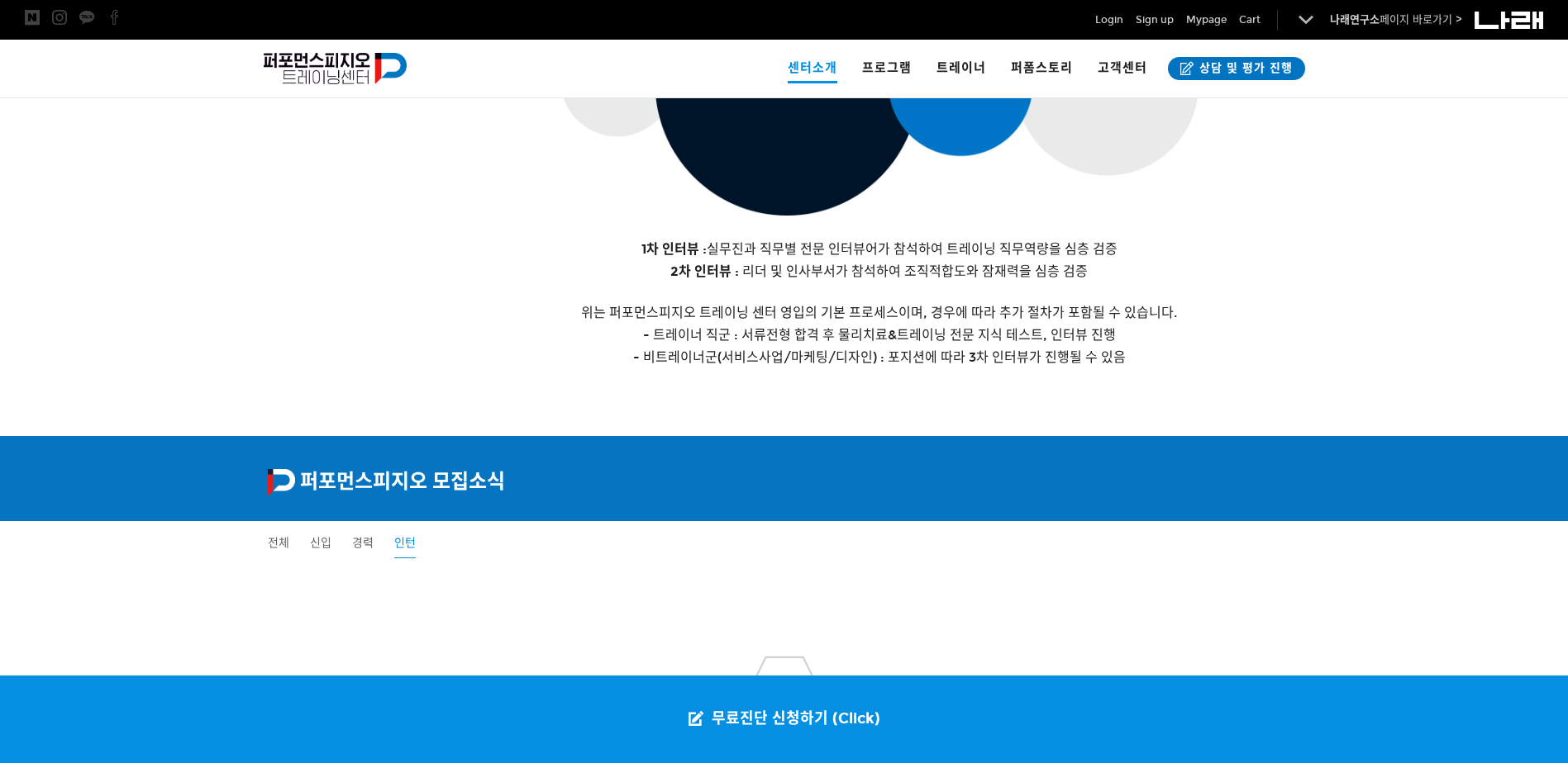
scroll to position [2600, 0]
